Goal: Use online tool/utility

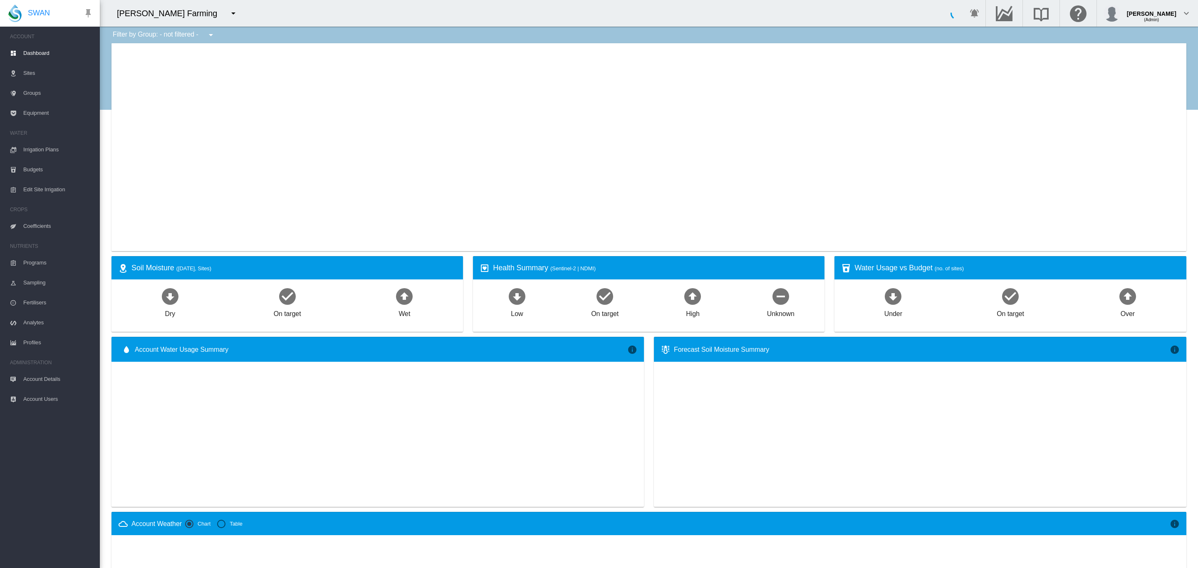
type input "**********"
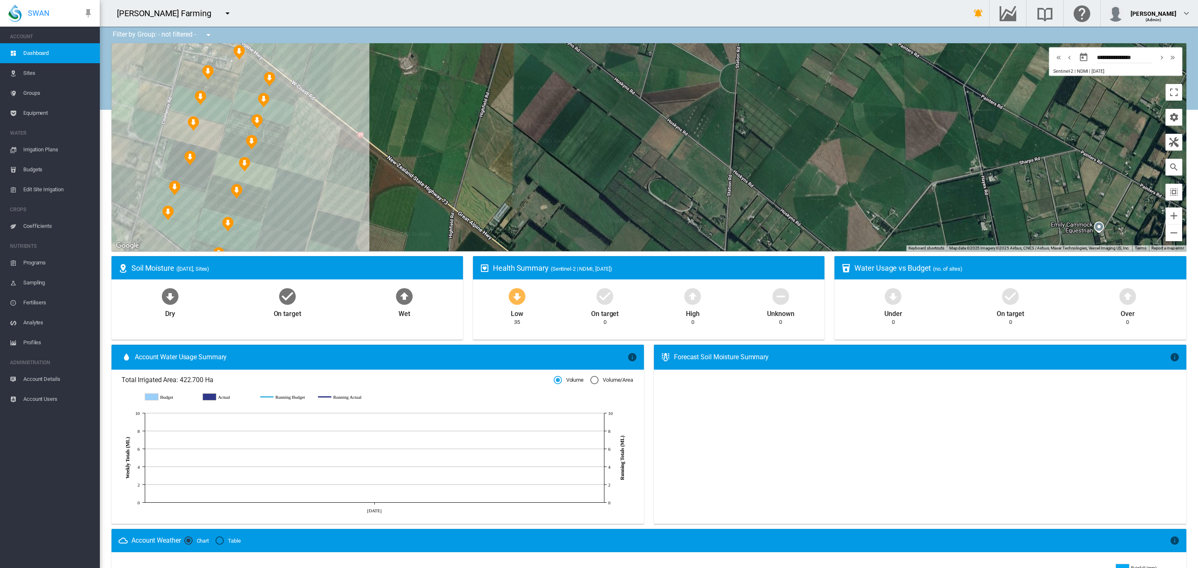
drag, startPoint x: 504, startPoint y: 166, endPoint x: 675, endPoint y: 214, distance: 177.4
click at [675, 214] on div at bounding box center [648, 147] width 1075 height 208
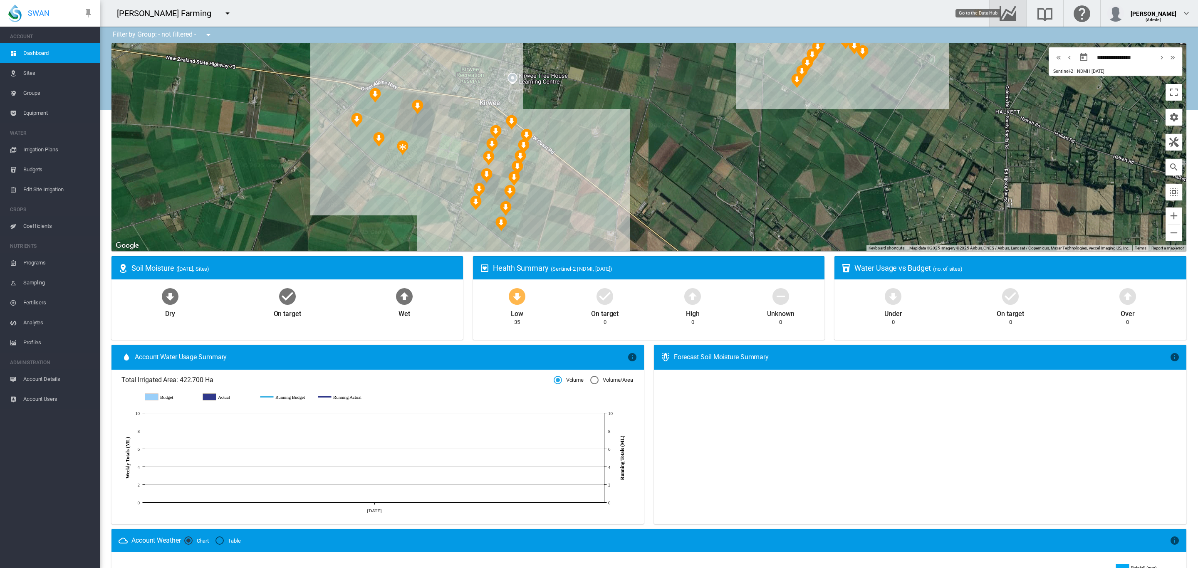
click at [1013, 13] on md-icon "Go to the Data Hub" at bounding box center [1008, 13] width 20 height 10
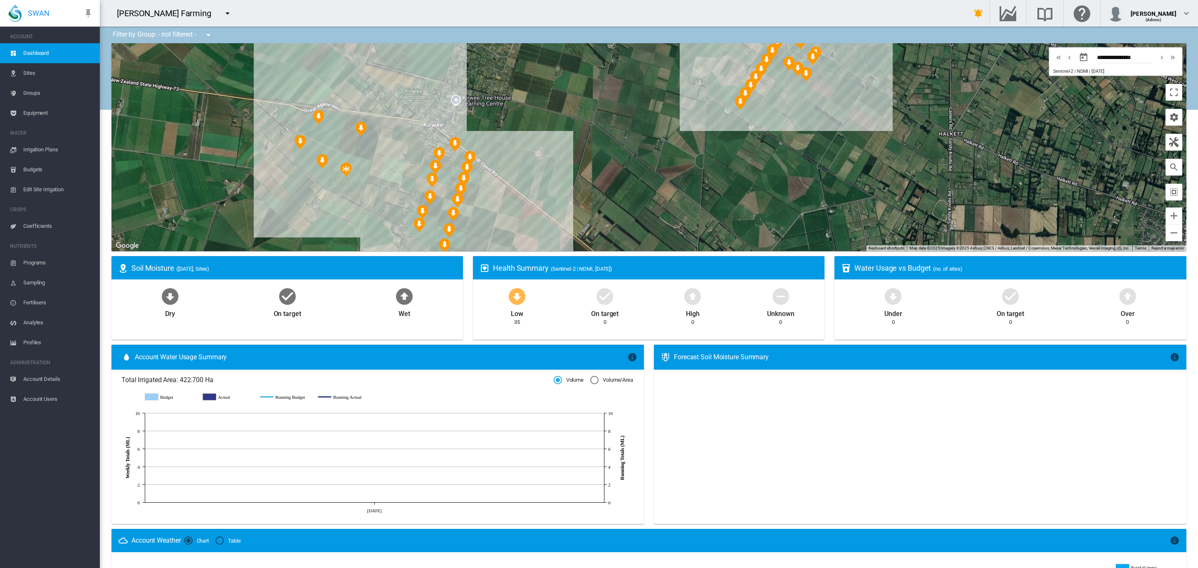
drag, startPoint x: 713, startPoint y: 143, endPoint x: 614, endPoint y: 195, distance: 111.6
click at [616, 195] on div at bounding box center [648, 147] width 1075 height 208
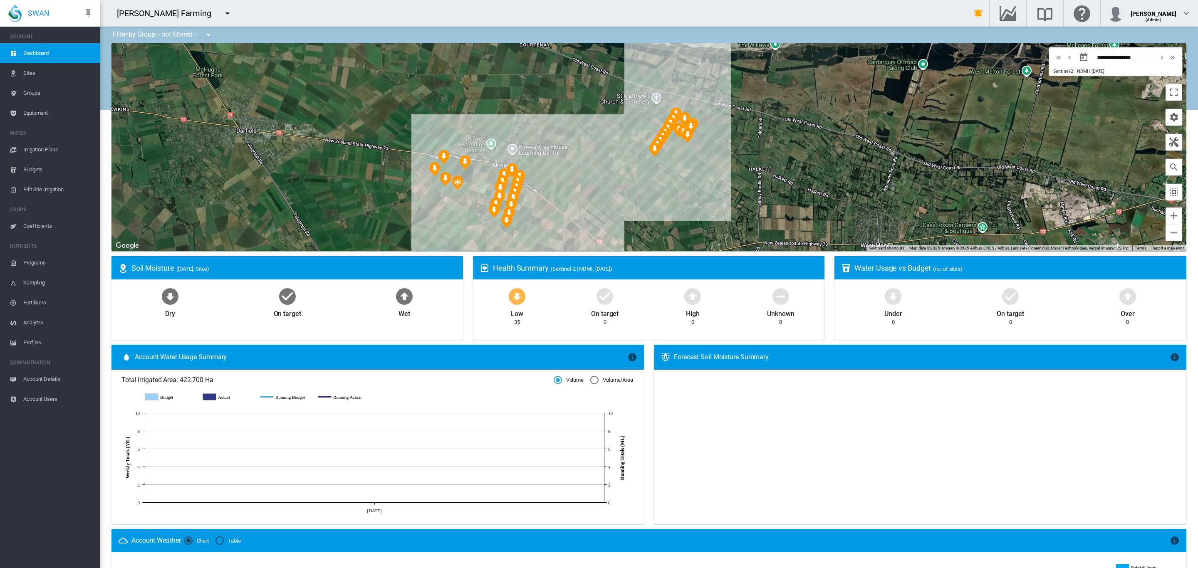
scroll to position [251, 0]
